Goal: Transaction & Acquisition: Purchase product/service

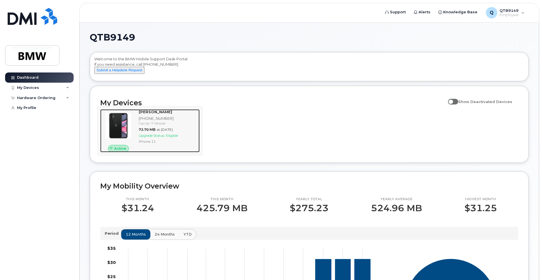
click at [120, 129] on img at bounding box center [118, 125] width 27 height 27
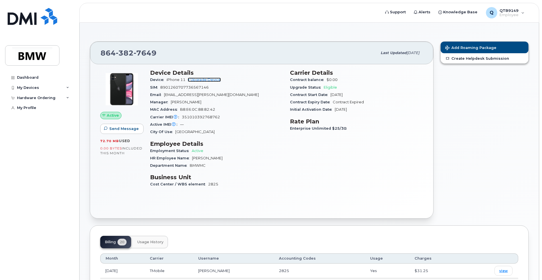
click at [205, 81] on link "+ Upgrade Device" at bounding box center [204, 80] width 33 height 4
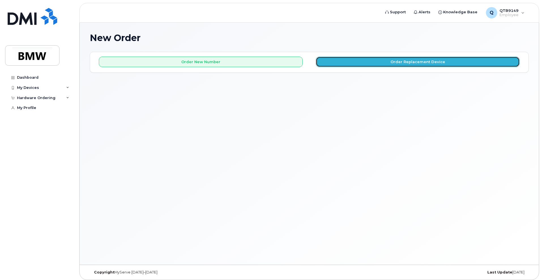
click at [436, 60] on button "Order Replacement Device" at bounding box center [418, 62] width 204 height 10
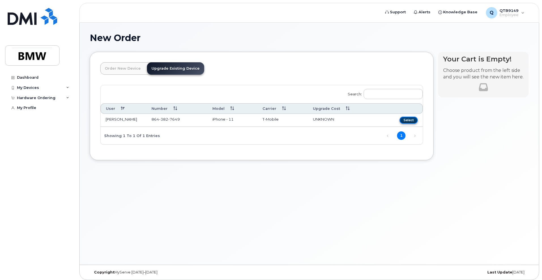
click at [406, 119] on button "Select" at bounding box center [409, 120] width 18 height 7
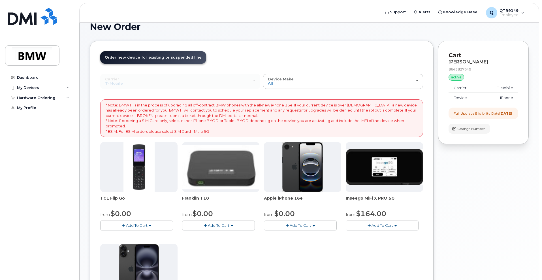
scroll to position [10, 0]
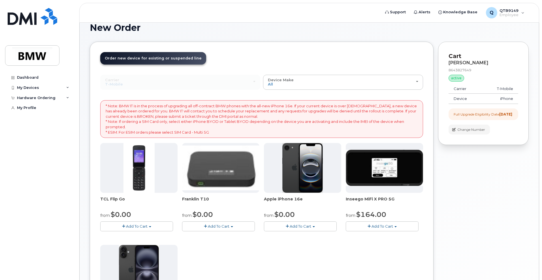
click at [298, 173] on img at bounding box center [302, 168] width 41 height 50
click at [313, 228] on button "Add To Cart" at bounding box center [300, 226] width 73 height 10
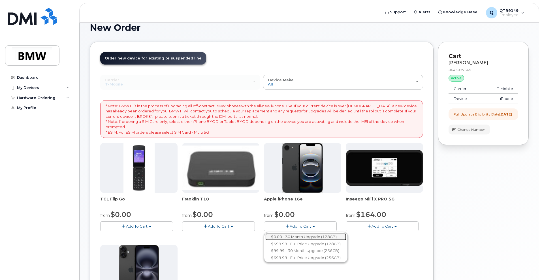
click at [317, 238] on link "$0.00 - 30 Month Upgrade (128GB)" at bounding box center [305, 236] width 81 height 7
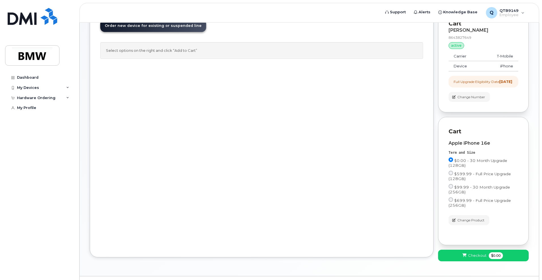
scroll to position [62, 0]
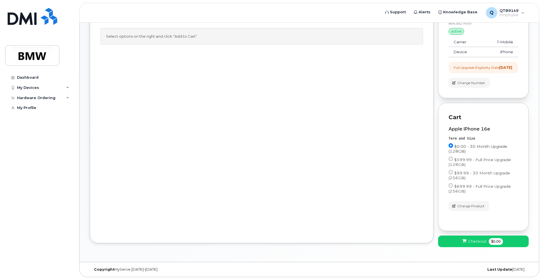
click at [471, 149] on label "$0.00 - 30 Month Upgrade (128GB)" at bounding box center [484, 148] width 70 height 10
click at [453, 148] on input "$0.00 - 30 Month Upgrade (128GB)" at bounding box center [451, 145] width 5 height 5
click at [471, 149] on label "$0.00 - 30 Month Upgrade (128GB)" at bounding box center [484, 148] width 70 height 10
click at [453, 148] on input "$0.00 - 30 Month Upgrade (128GB)" at bounding box center [451, 145] width 5 height 5
click at [451, 144] on input "$0.00 - 30 Month Upgrade (128GB)" at bounding box center [451, 145] width 5 height 5
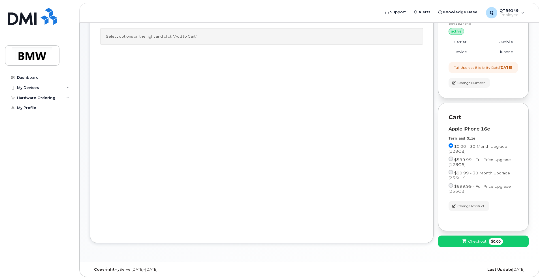
click at [461, 160] on span "$599.99 - Full Price Upgrade (128GB)" at bounding box center [480, 161] width 62 height 9
click at [453, 160] on input "$599.99 - Full Price Upgrade (128GB)" at bounding box center [451, 159] width 5 height 5
radio input "true"
click at [451, 146] on input "$0.00 - 30 Month Upgrade (128GB)" at bounding box center [451, 145] width 5 height 5
radio input "true"
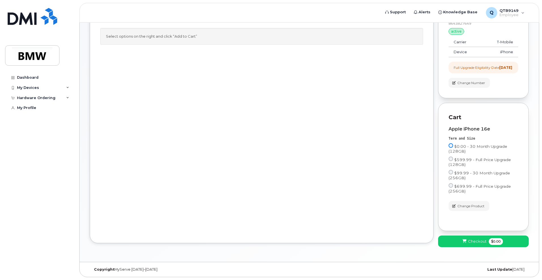
scroll to position [0, 0]
